Goal: Information Seeking & Learning: Find specific fact

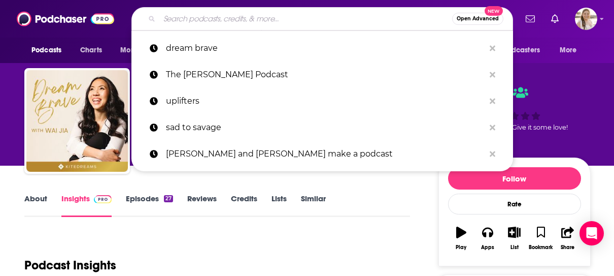
click at [207, 23] on input "Search podcasts, credits, & more..." at bounding box center [305, 19] width 293 height 16
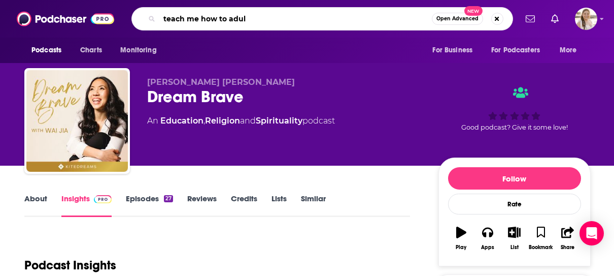
type input "teach me how to adult"
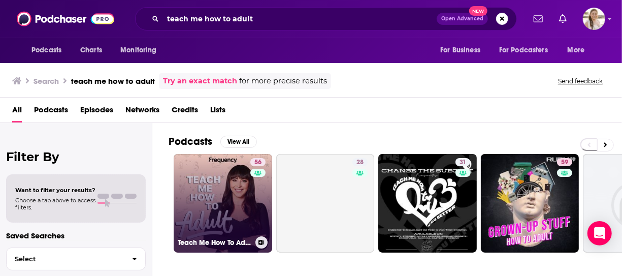
click at [189, 210] on link "56 Teach Me How To Adult" at bounding box center [223, 203] width 99 height 99
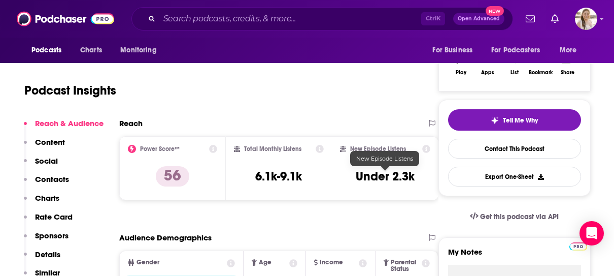
scroll to position [50, 0]
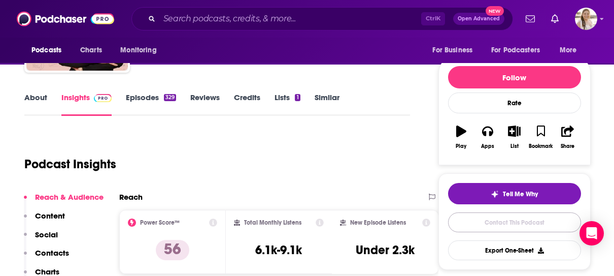
click at [531, 223] on link "Contact This Podcast" at bounding box center [514, 222] width 133 height 20
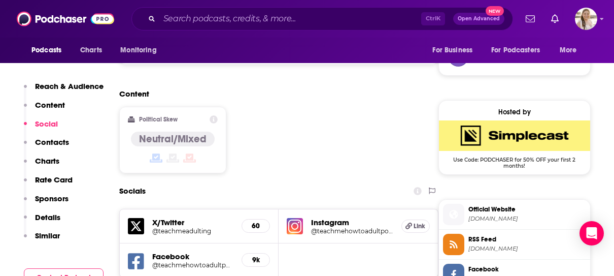
scroll to position [965, 0]
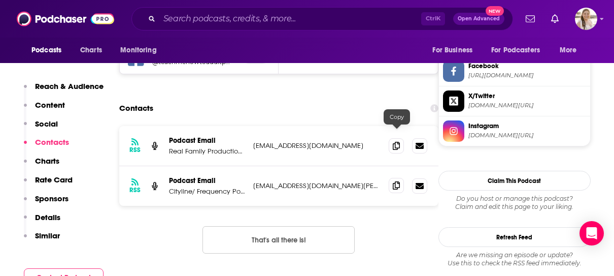
click at [393, 178] on span at bounding box center [396, 185] width 15 height 15
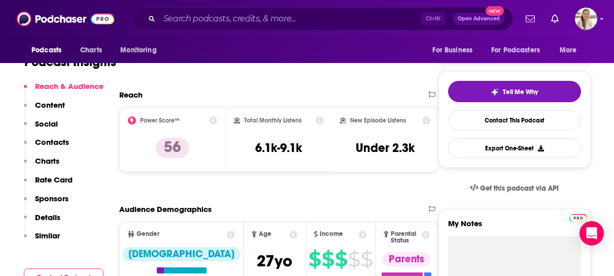
scroll to position [305, 0]
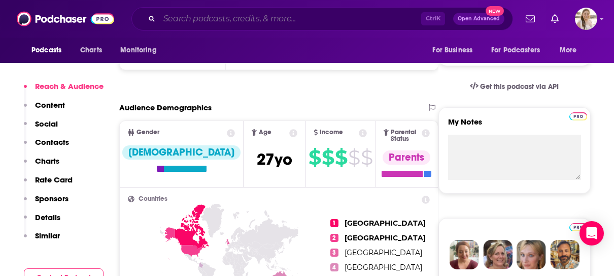
click at [231, 13] on input "Search podcasts, credits, & more..." at bounding box center [290, 19] width 262 height 16
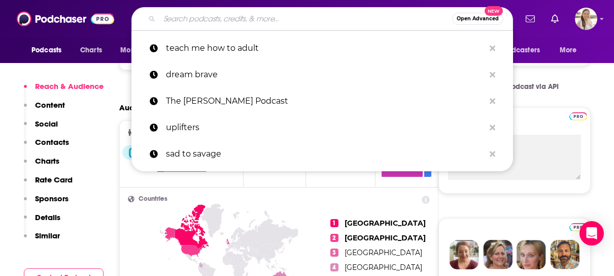
type input "o"
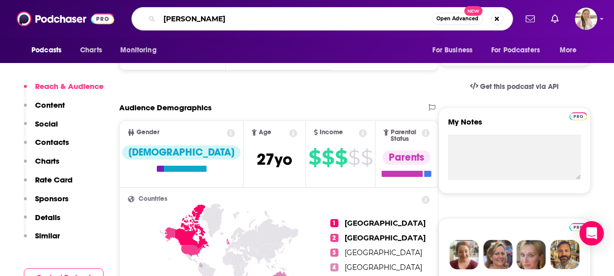
type input "[PERSON_NAME]"
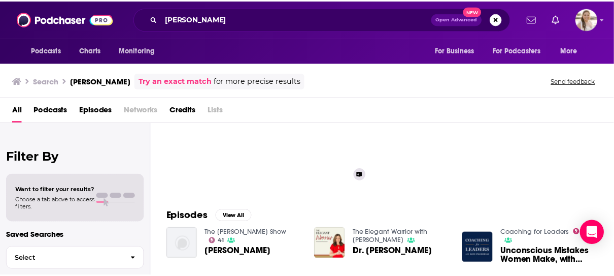
scroll to position [152, 0]
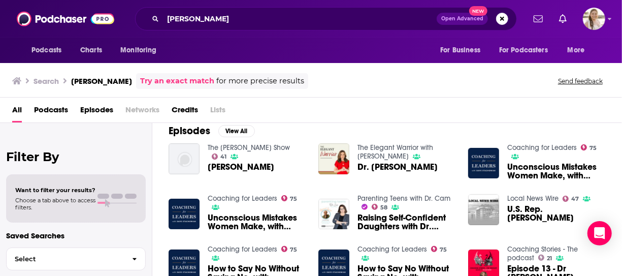
click at [275, 224] on span "Unconscious Mistakes Women Make, with [PERSON_NAME]" at bounding box center [257, 221] width 99 height 17
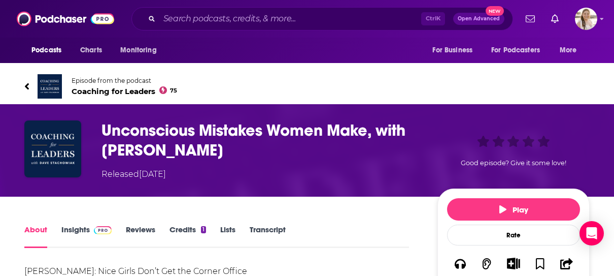
scroll to position [152, 0]
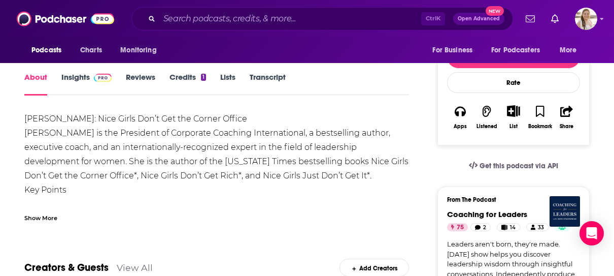
click at [229, 240] on div "Creators & Guests View All Add Creators" at bounding box center [216, 261] width 385 height 54
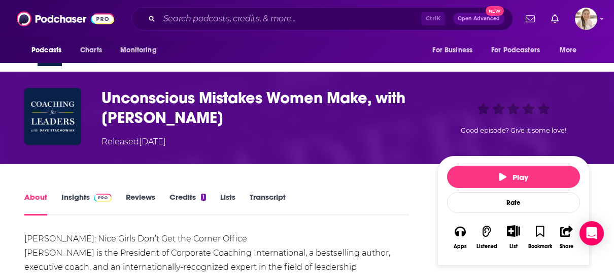
scroll to position [0, 0]
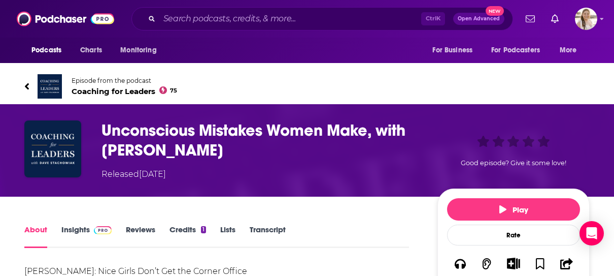
click at [190, 230] on link "Credits 1" at bounding box center [188, 235] width 37 height 23
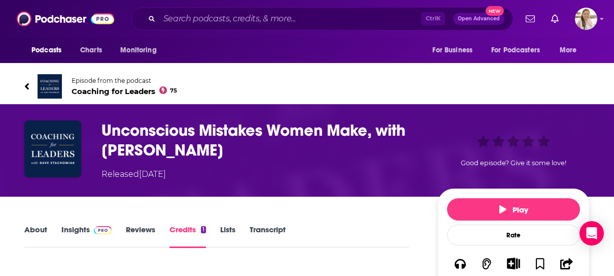
click at [136, 153] on h3 "Unconscious Mistakes Women Make, with [PERSON_NAME]" at bounding box center [262, 140] width 320 height 40
click at [25, 90] on icon at bounding box center [26, 86] width 5 height 10
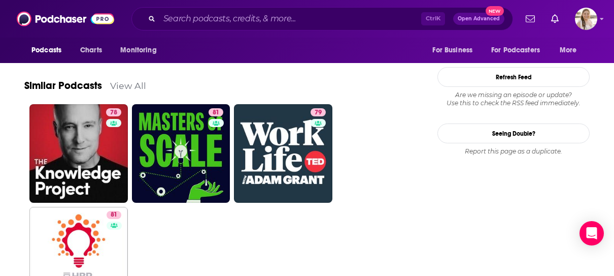
scroll to position [1253, 0]
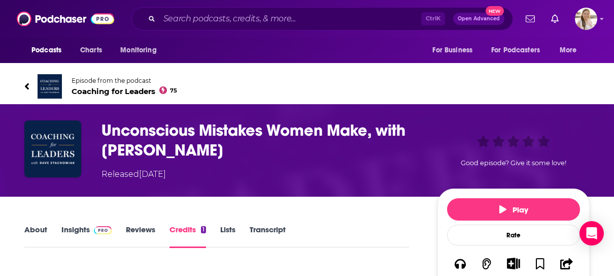
click at [91, 92] on span "Coaching for Leaders 75" at bounding box center [125, 91] width 106 height 10
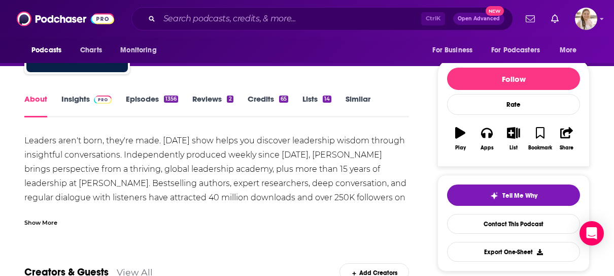
scroll to position [102, 0]
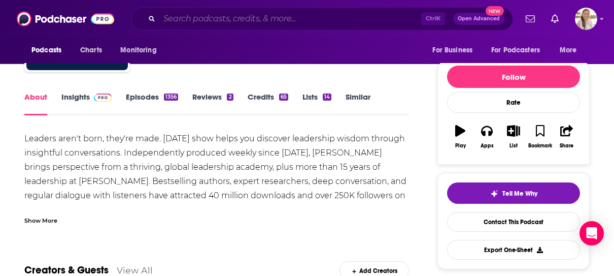
click at [245, 17] on input "Search podcasts, credits, & more..." at bounding box center [290, 19] width 262 height 16
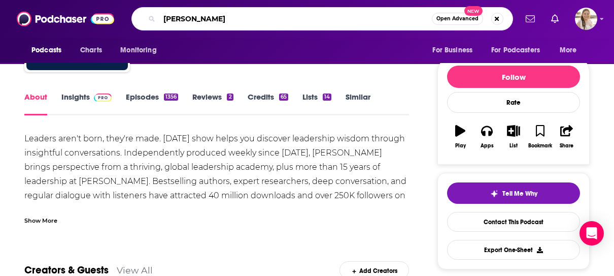
type input "[PERSON_NAME]"
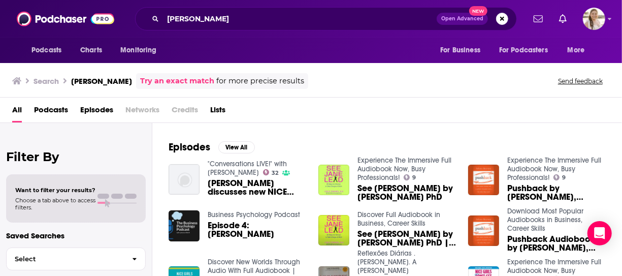
scroll to position [152, 0]
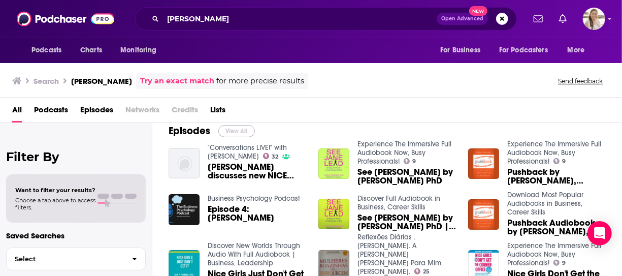
click at [233, 133] on button "View All" at bounding box center [236, 131] width 37 height 12
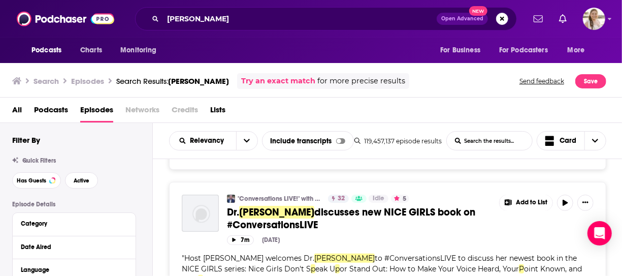
scroll to position [152, 0]
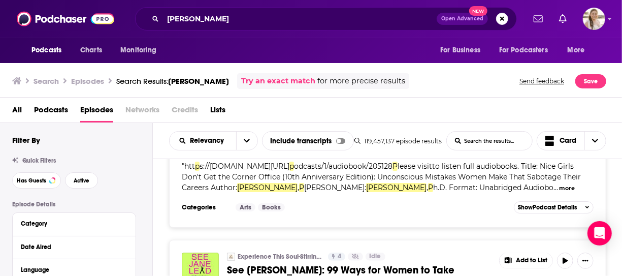
scroll to position [3558, 0]
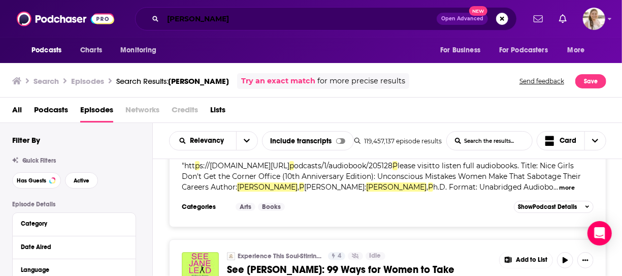
click at [265, 15] on input "[PERSON_NAME]" at bounding box center [300, 19] width 274 height 16
